Goal: Task Accomplishment & Management: Use online tool/utility

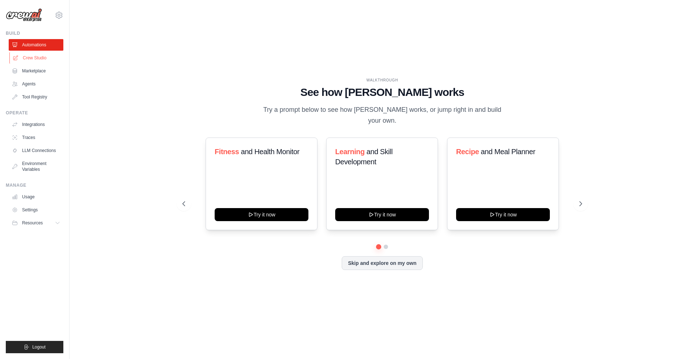
click at [34, 57] on link "Crew Studio" at bounding box center [36, 58] width 55 height 12
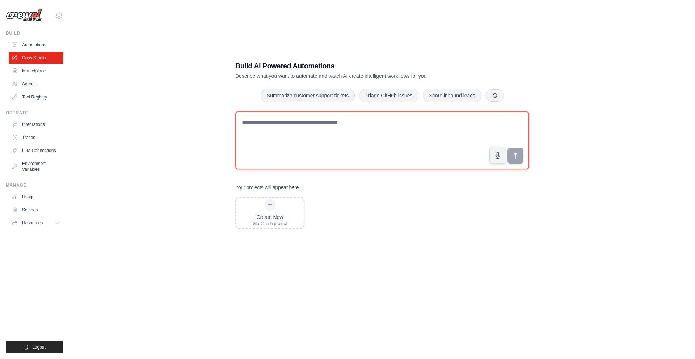
click at [314, 123] on textarea at bounding box center [382, 141] width 294 height 58
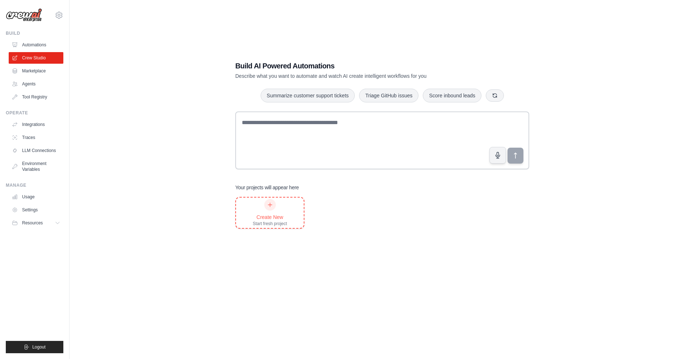
click at [271, 216] on div "Create New" at bounding box center [270, 217] width 34 height 7
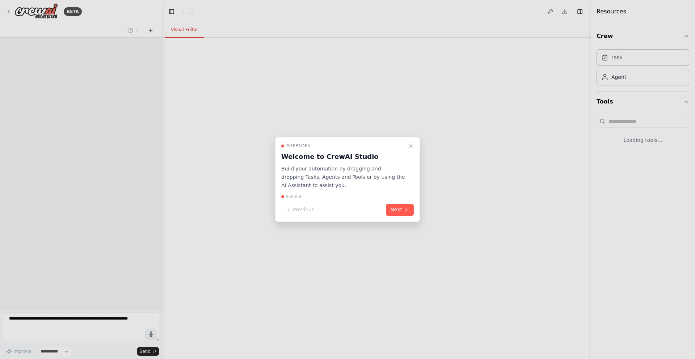
select select "****"
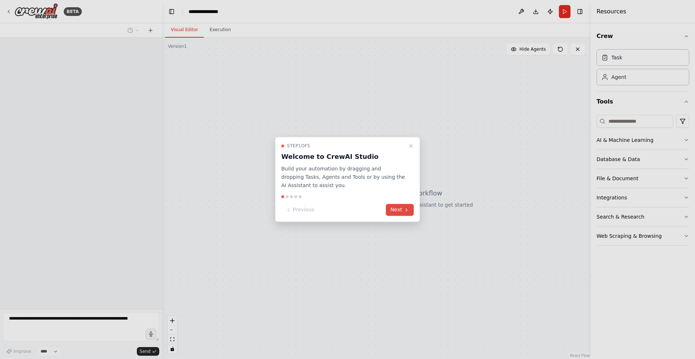
click at [398, 212] on button "Next" at bounding box center [400, 210] width 28 height 12
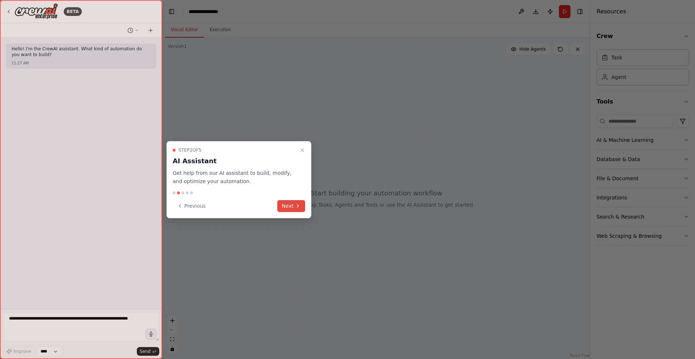
drag, startPoint x: 276, startPoint y: 205, endPoint x: 281, endPoint y: 205, distance: 5.1
click at [277, 205] on div "Previous Next" at bounding box center [239, 206] width 133 height 12
click at [288, 205] on button "Next" at bounding box center [291, 206] width 28 height 12
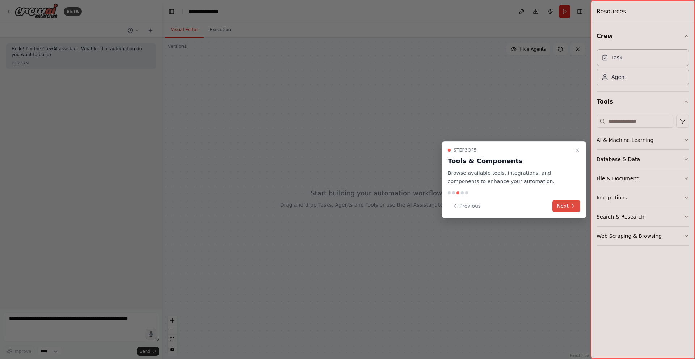
click at [568, 206] on button "Next" at bounding box center [567, 206] width 28 height 12
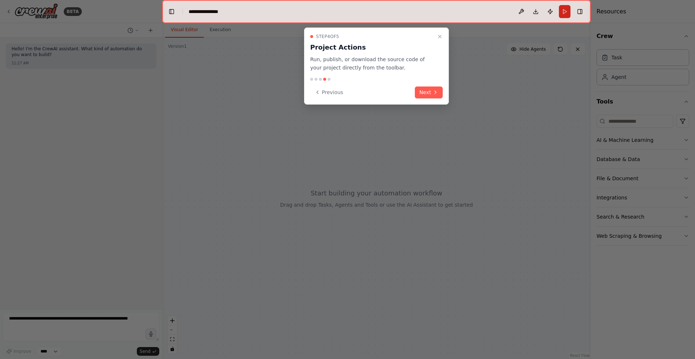
click at [427, 82] on div "Step 4 of 5 Project Actions Run, publish, or download the source code of your p…" at bounding box center [376, 66] width 145 height 77
click at [427, 95] on button "Next" at bounding box center [429, 93] width 28 height 12
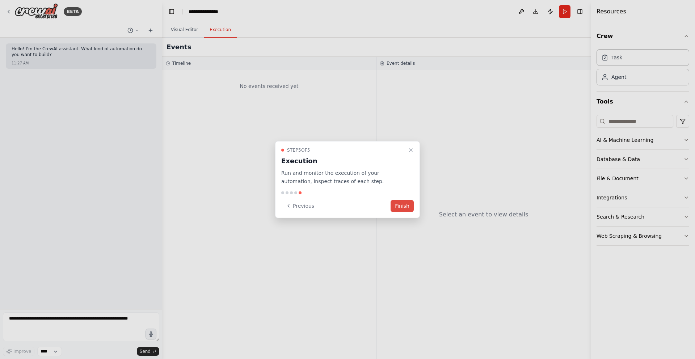
click at [399, 202] on button "Finish" at bounding box center [402, 206] width 23 height 12
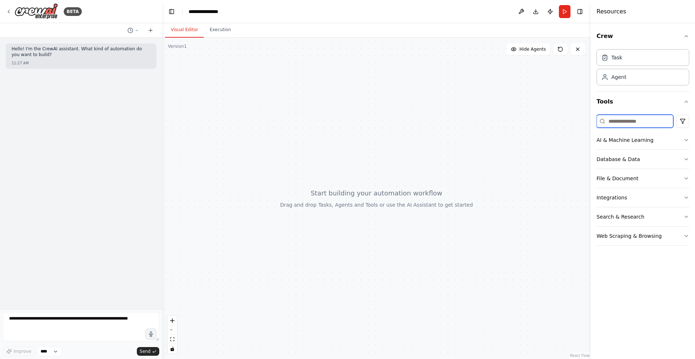
click at [644, 124] on input at bounding box center [635, 121] width 77 height 13
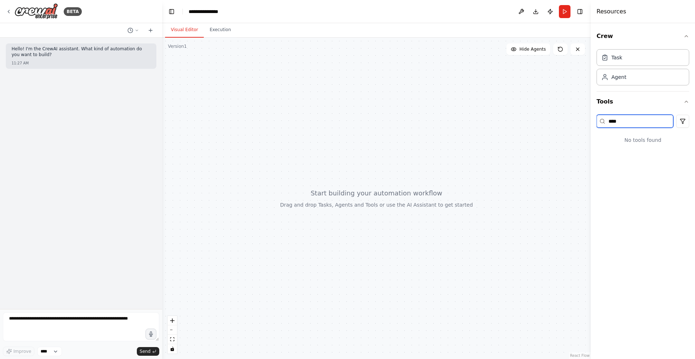
type input "****"
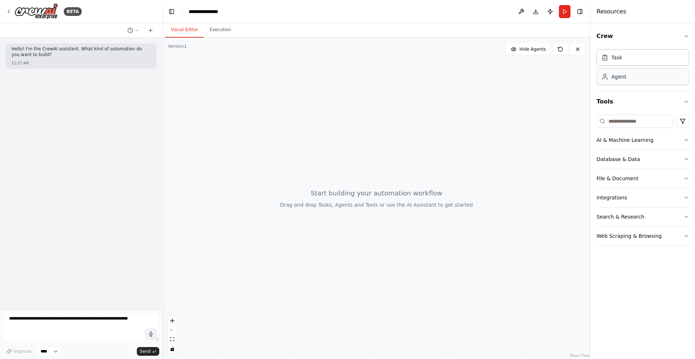
click at [629, 76] on div "Agent" at bounding box center [643, 76] width 93 height 17
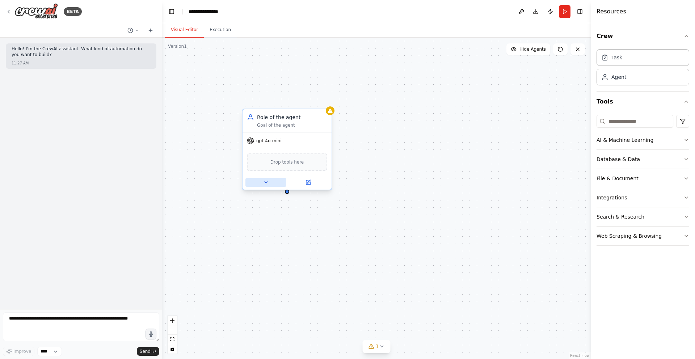
click at [271, 181] on button at bounding box center [266, 182] width 41 height 9
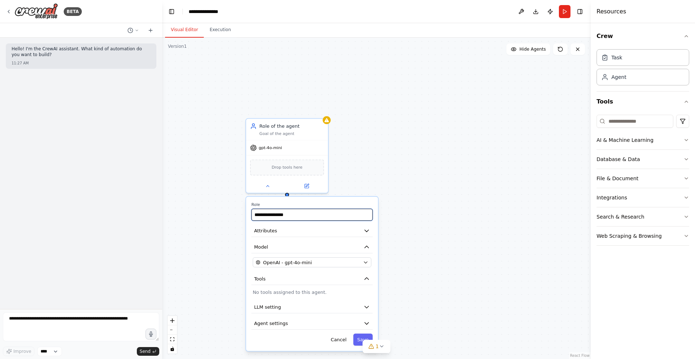
click at [290, 215] on input "**********" at bounding box center [312, 215] width 121 height 12
click at [308, 216] on input "**********" at bounding box center [312, 215] width 121 height 12
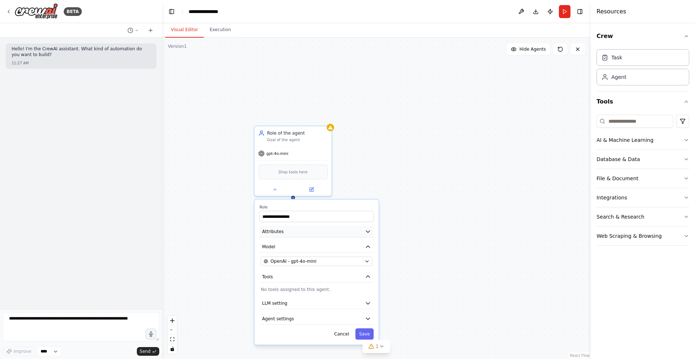
click at [364, 235] on button "Attributes" at bounding box center [317, 232] width 114 height 12
click at [365, 233] on icon "button" at bounding box center [368, 232] width 6 height 6
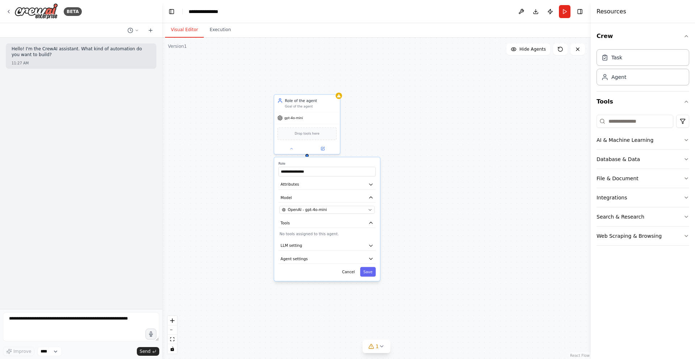
drag, startPoint x: 422, startPoint y: 280, endPoint x: 398, endPoint y: 240, distance: 46.5
click at [418, 233] on div "**********" at bounding box center [376, 199] width 429 height 322
click at [370, 261] on icon "button" at bounding box center [370, 258] width 5 height 5
click at [370, 250] on button "LLM setting" at bounding box center [326, 246] width 97 height 10
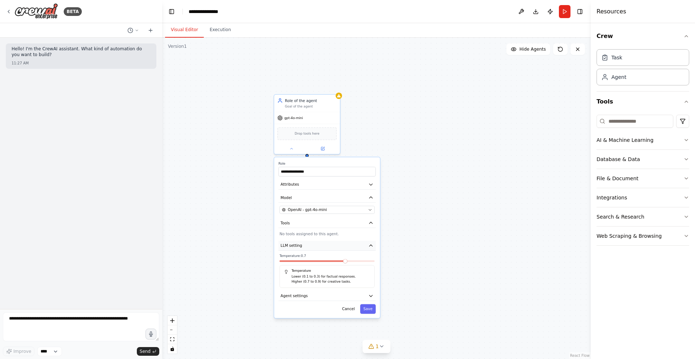
click at [371, 247] on icon "button" at bounding box center [370, 245] width 5 height 5
click at [356, 222] on button "Tools" at bounding box center [326, 223] width 97 height 10
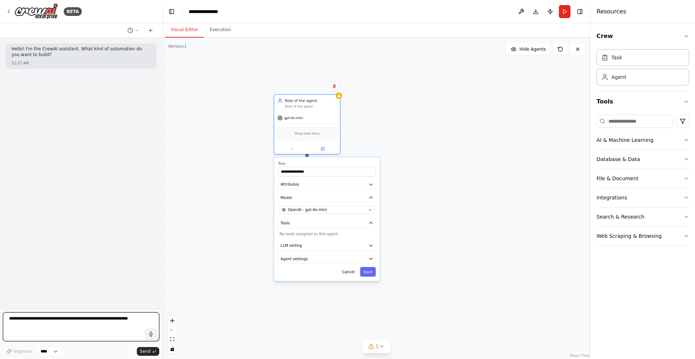
click at [55, 335] on textarea at bounding box center [81, 327] width 156 height 29
click at [89, 47] on p "Hello! I'm the CrewAI assistant. What kind of automation do you want to build?" at bounding box center [81, 51] width 139 height 11
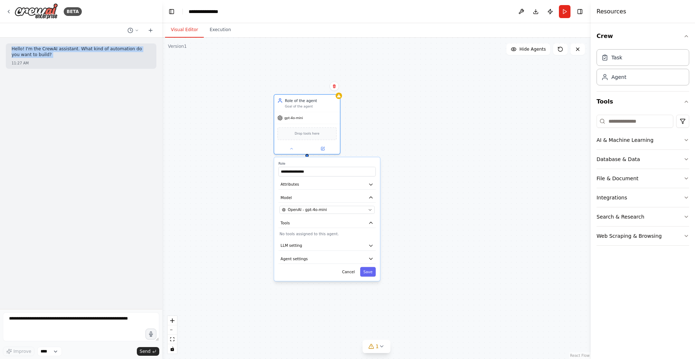
click at [89, 47] on p "Hello! I'm the CrewAI assistant. What kind of automation do you want to build?" at bounding box center [81, 51] width 139 height 11
click at [220, 68] on div "**********" at bounding box center [376, 199] width 429 height 322
click at [222, 31] on button "Execution" at bounding box center [220, 29] width 33 height 15
click at [192, 30] on button "Visual Editor" at bounding box center [184, 29] width 39 height 15
click at [623, 62] on div "Task" at bounding box center [643, 57] width 93 height 17
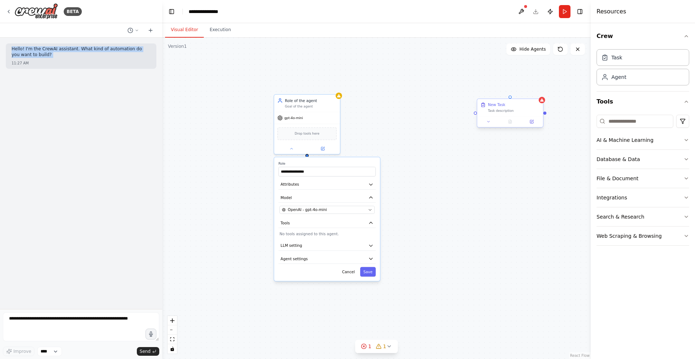
click at [519, 112] on div "Task description" at bounding box center [514, 111] width 52 height 4
click at [538, 94] on icon at bounding box center [537, 92] width 4 height 4
click at [540, 90] on button at bounding box center [537, 92] width 9 height 9
click at [681, 139] on button "AI & Machine Learning" at bounding box center [643, 140] width 93 height 19
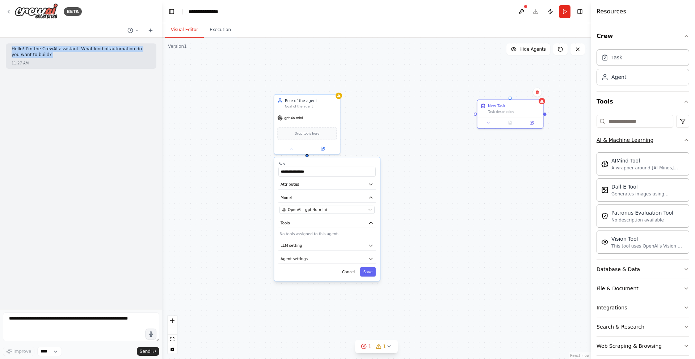
click at [681, 139] on button "AI & Machine Learning" at bounding box center [643, 140] width 93 height 19
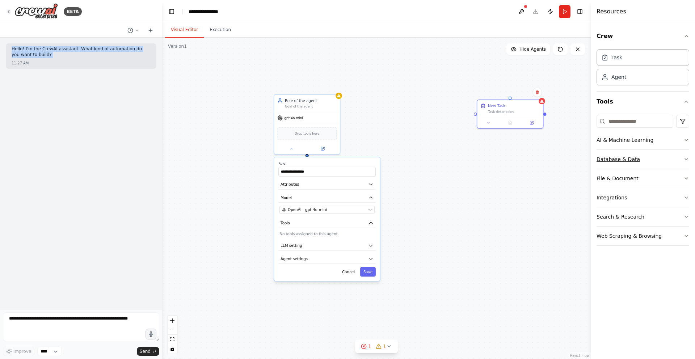
click at [684, 157] on icon "button" at bounding box center [687, 159] width 6 height 6
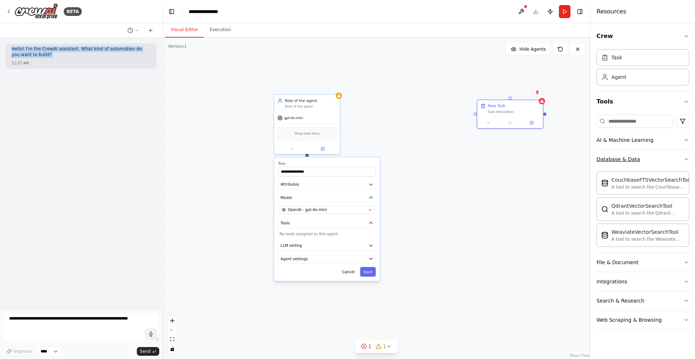
click at [684, 157] on icon "button" at bounding box center [687, 159] width 6 height 6
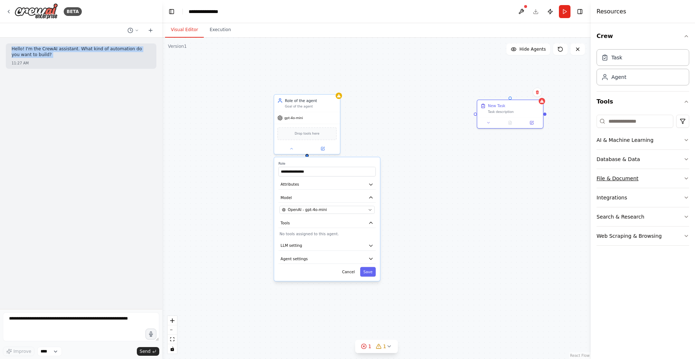
click at [679, 172] on button "File & Document" at bounding box center [643, 178] width 93 height 19
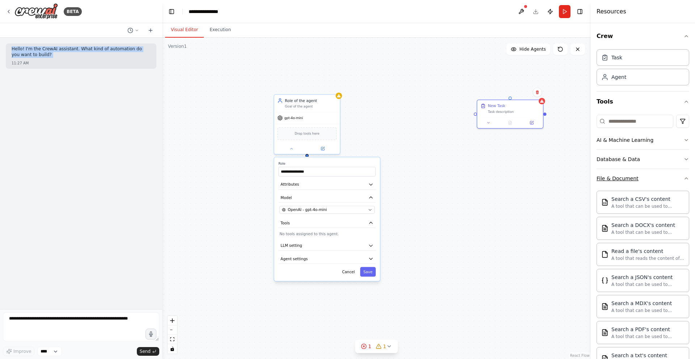
click at [679, 172] on button "File & Document" at bounding box center [643, 178] width 93 height 19
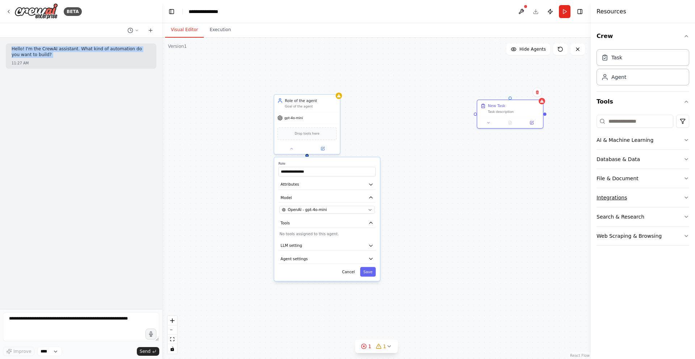
click at [671, 195] on button "Integrations" at bounding box center [643, 197] width 93 height 19
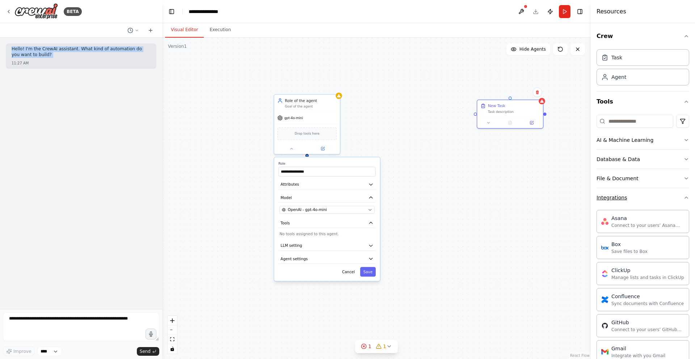
click at [671, 195] on button "Integrations" at bounding box center [643, 197] width 93 height 19
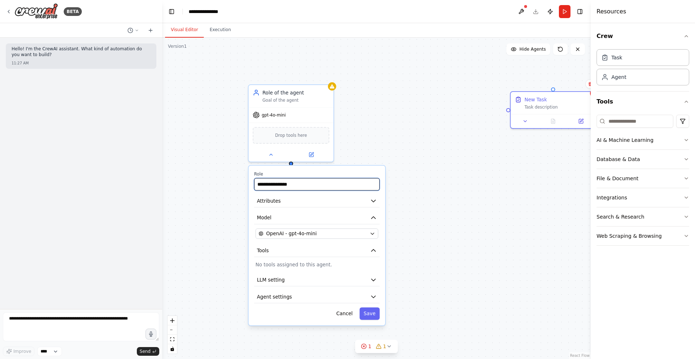
click at [302, 186] on input "**********" at bounding box center [317, 184] width 126 height 12
click at [300, 205] on button "Attributes" at bounding box center [317, 201] width 126 height 13
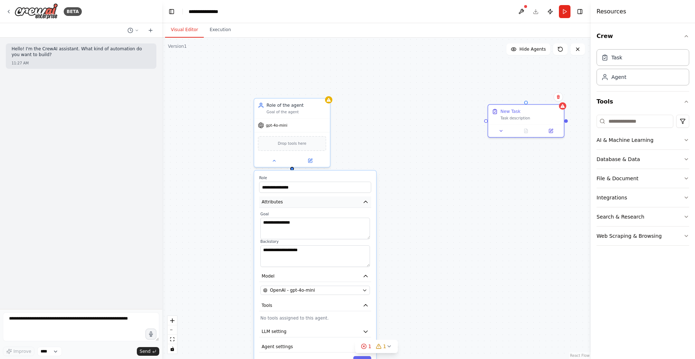
click at [314, 202] on button "Attributes" at bounding box center [315, 202] width 112 height 11
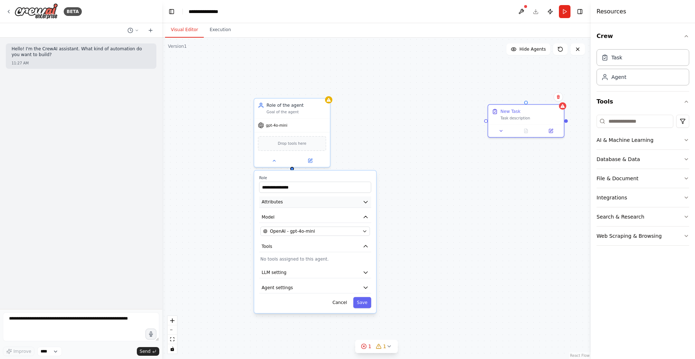
click at [314, 202] on button "Attributes" at bounding box center [315, 202] width 112 height 11
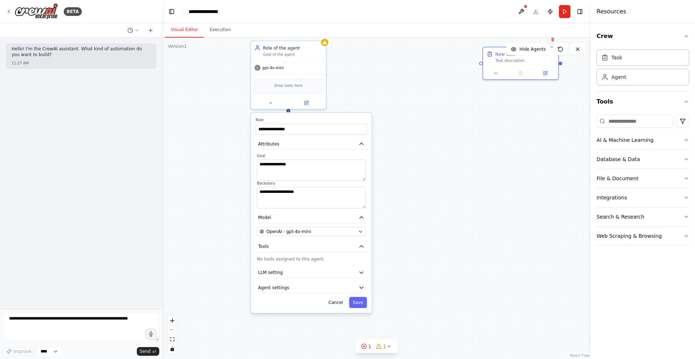
drag, startPoint x: 438, startPoint y: 244, endPoint x: 432, endPoint y: 208, distance: 36.4
click at [432, 208] on div "**********" at bounding box center [376, 199] width 429 height 322
